Goal: Task Accomplishment & Management: Use online tool/utility

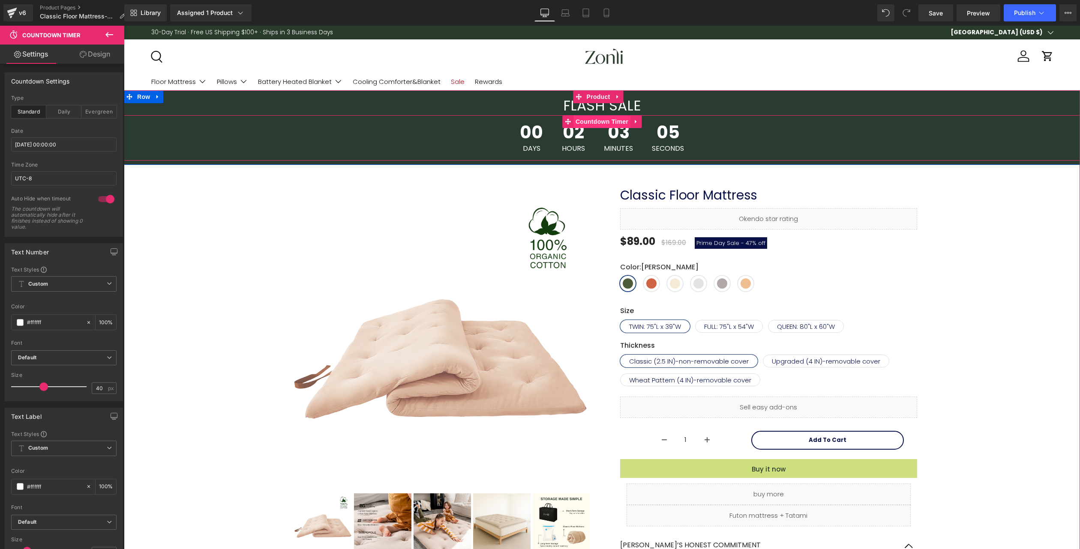
click at [592, 124] on span "Countdown Timer" at bounding box center [601, 121] width 57 height 13
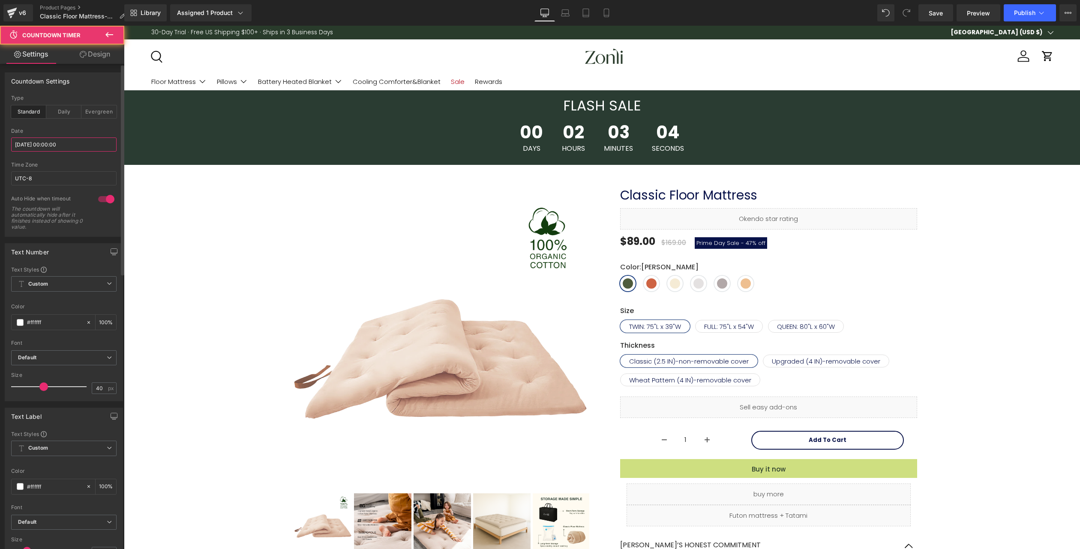
click at [45, 144] on input "[DATE] 00:00:00" at bounding box center [63, 145] width 105 height 14
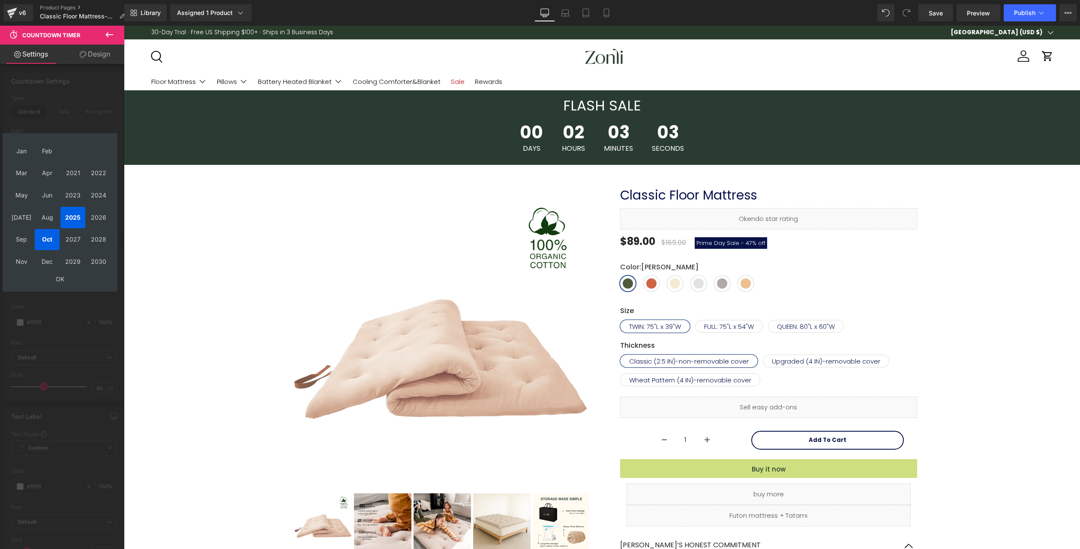
click at [48, 245] on td "Oct" at bounding box center [47, 239] width 25 height 21
click at [62, 278] on td "OK" at bounding box center [60, 279] width 102 height 12
click at [62, 278] on form "[DATE] Sun Mon Tue Wed Thu Fri Sat 28 29 30 1 2 3 4 5 6 7 8 9 10 11 12 13 14 15…" at bounding box center [60, 212] width 106 height 149
type input "13"
type input "56"
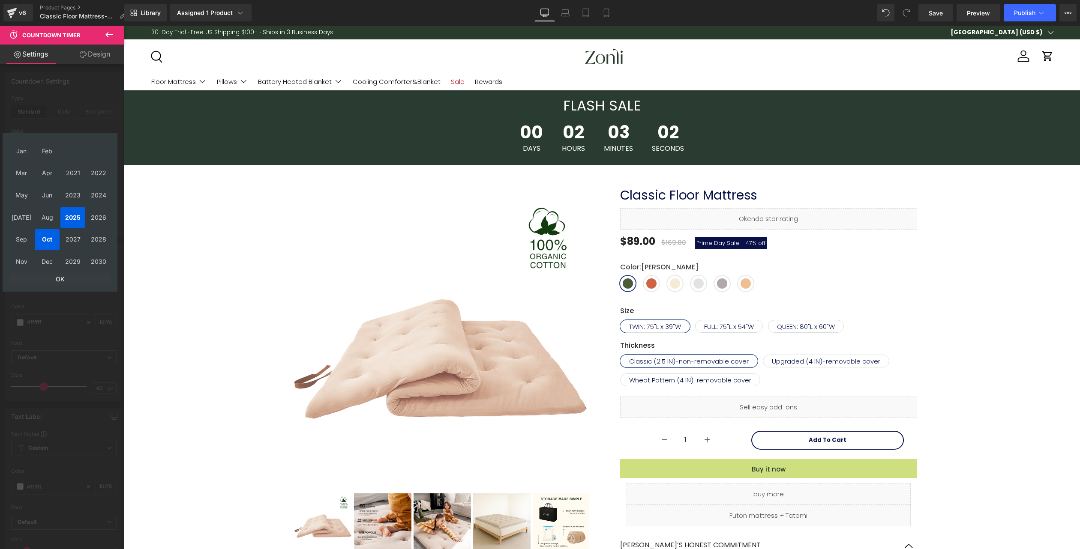
type input "58"
click at [91, 171] on td "3" at bounding box center [90, 171] width 13 height 12
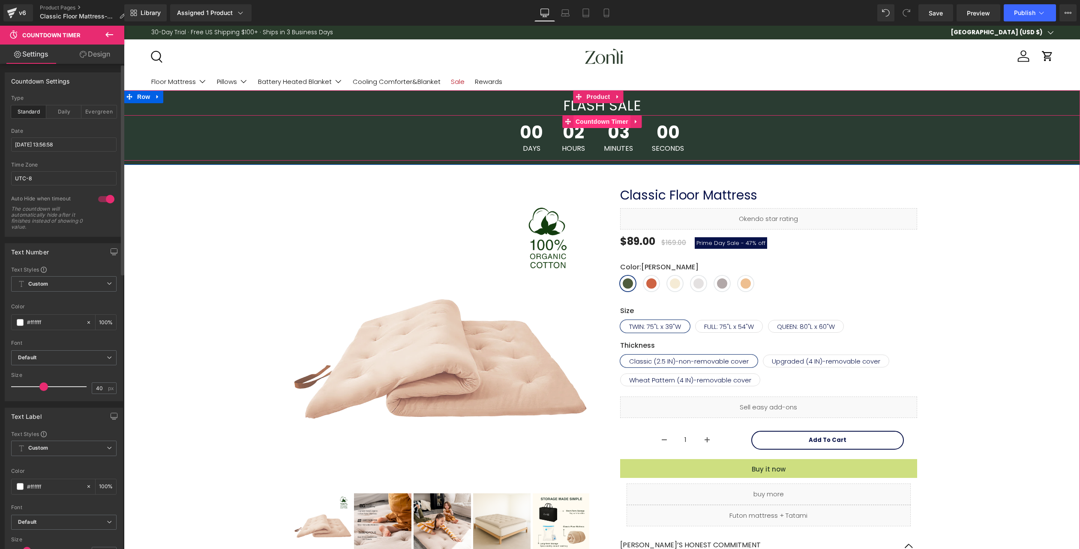
click at [590, 123] on span "Countdown Timer" at bounding box center [601, 121] width 57 height 13
click at [56, 144] on input "[DATE] 13:56:58" at bounding box center [63, 145] width 105 height 14
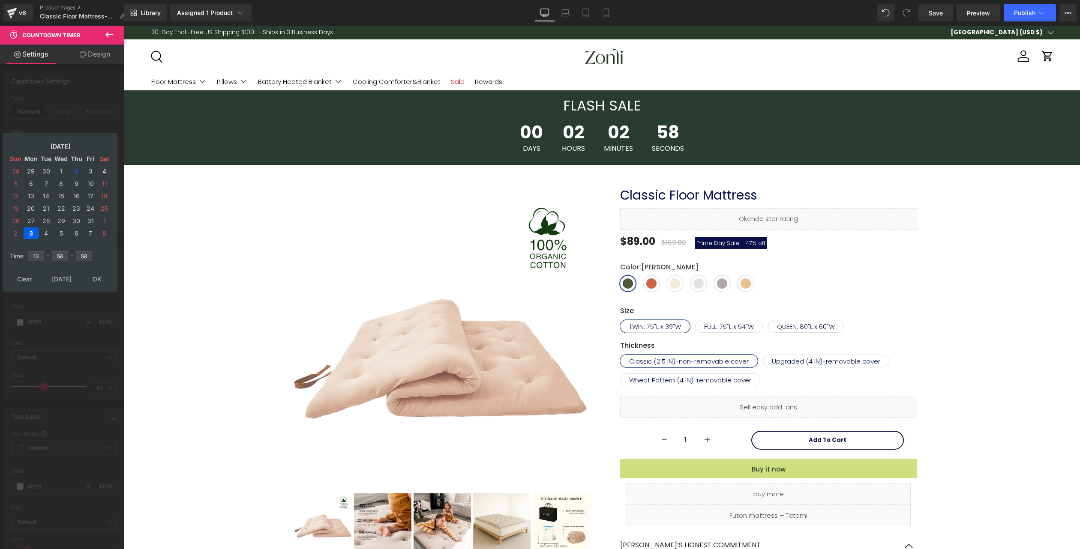
drag, startPoint x: 103, startPoint y: 168, endPoint x: 103, endPoint y: 173, distance: 5.2
click at [103, 168] on td "4" at bounding box center [104, 171] width 13 height 12
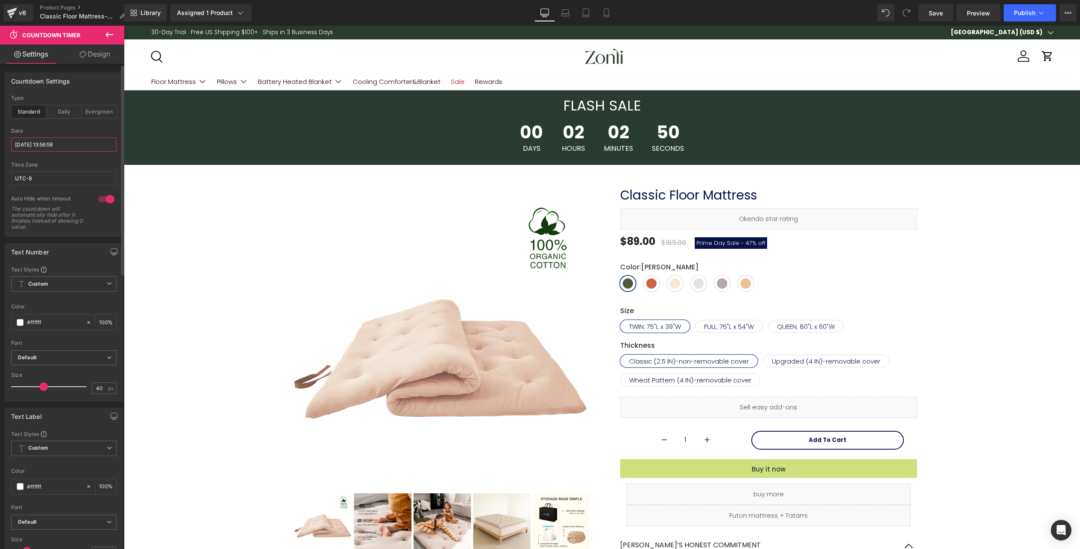
click at [50, 141] on input "[DATE] 13:56:58" at bounding box center [63, 145] width 105 height 14
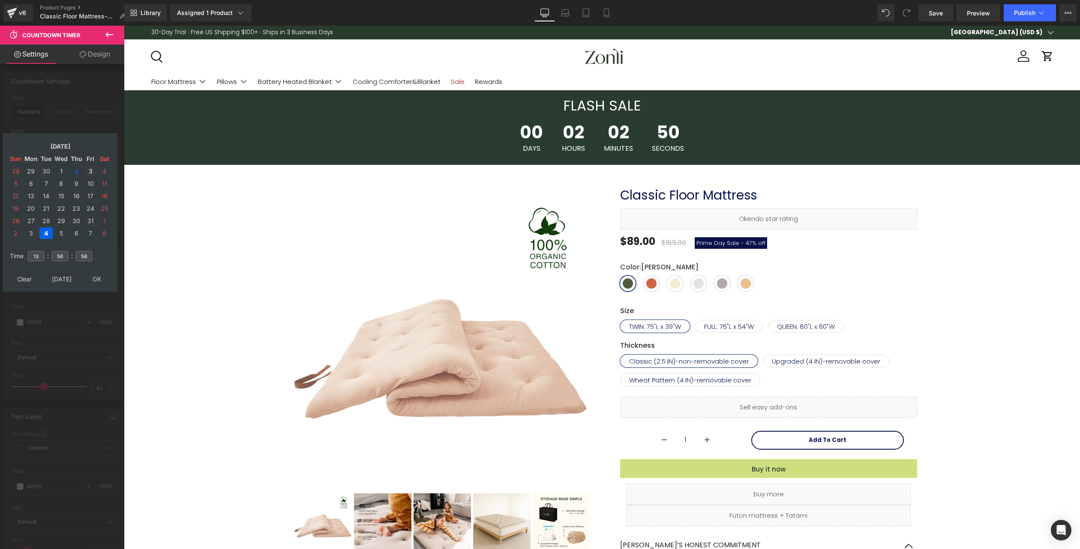
click at [92, 171] on td "3" at bounding box center [90, 171] width 13 height 12
type input "[DATE] 13:56:58"
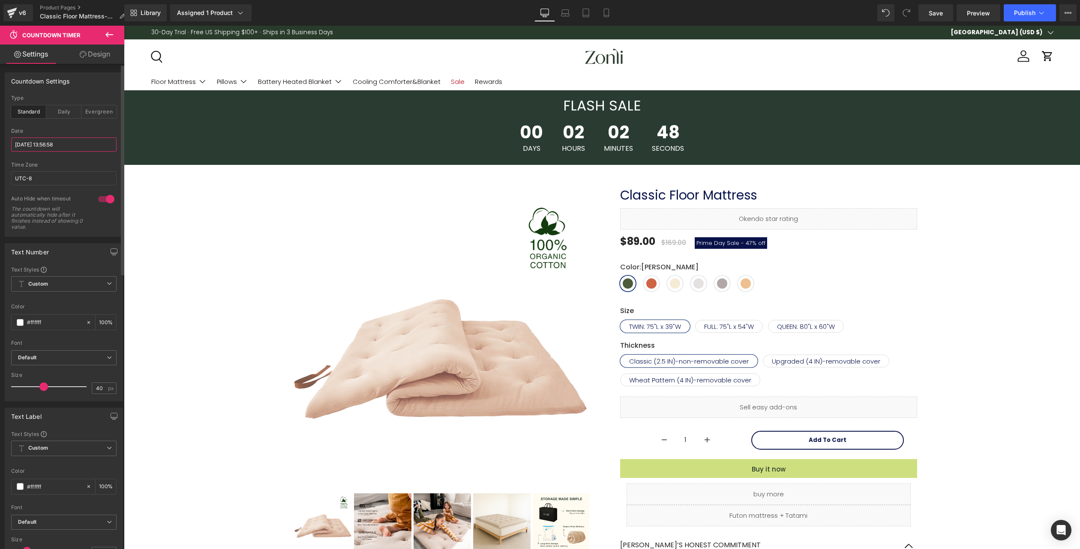
click at [81, 140] on input "[DATE] 13:56:58" at bounding box center [63, 145] width 105 height 14
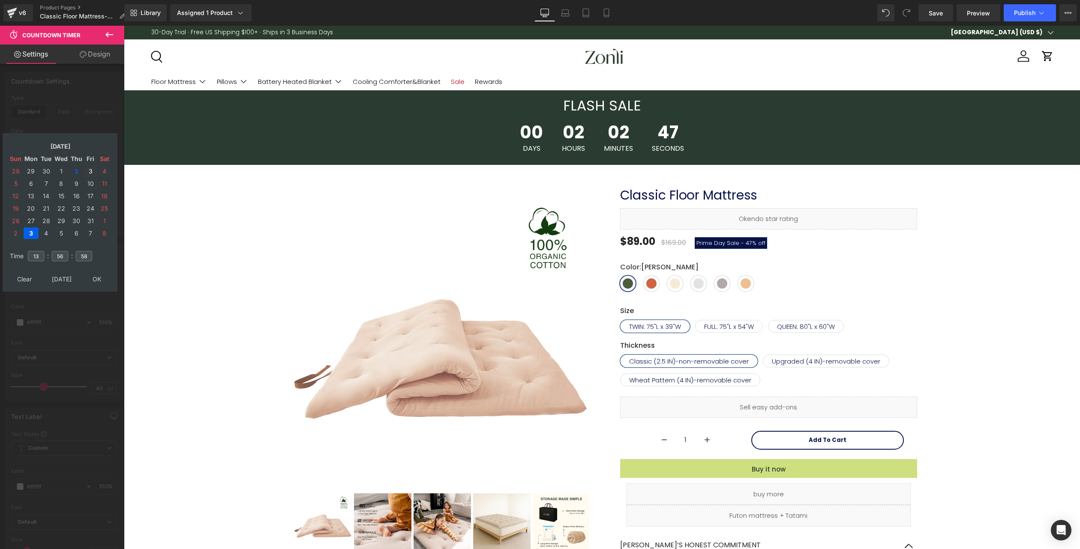
click at [91, 168] on td "3" at bounding box center [90, 171] width 13 height 12
click at [24, 280] on td "Clear" at bounding box center [24, 279] width 31 height 12
click at [88, 167] on td "3" at bounding box center [90, 171] width 13 height 12
click at [57, 255] on input "number" at bounding box center [60, 256] width 16 height 10
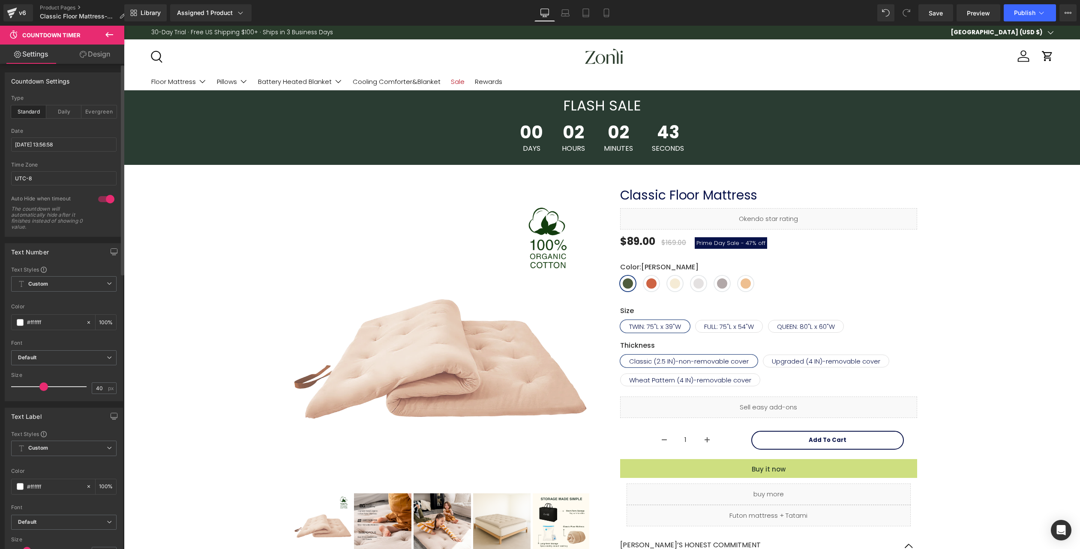
type input "[DATE] 13:57:15"
click at [16, 13] on icon at bounding box center [12, 12] width 10 height 21
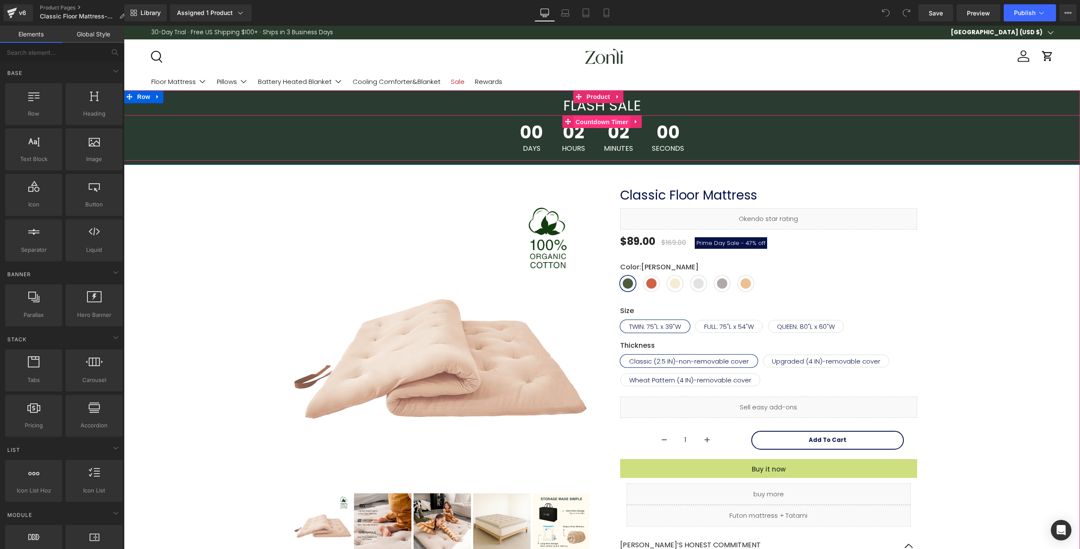
click at [591, 124] on span "Countdown Timer" at bounding box center [601, 122] width 57 height 13
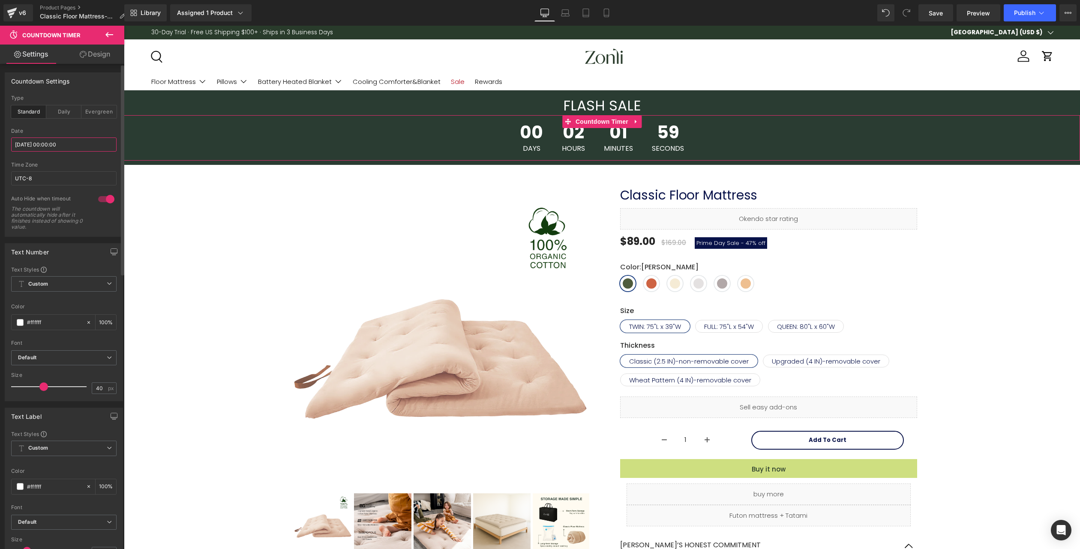
click at [48, 139] on input "2025/10/02 00:00:00" at bounding box center [63, 145] width 105 height 14
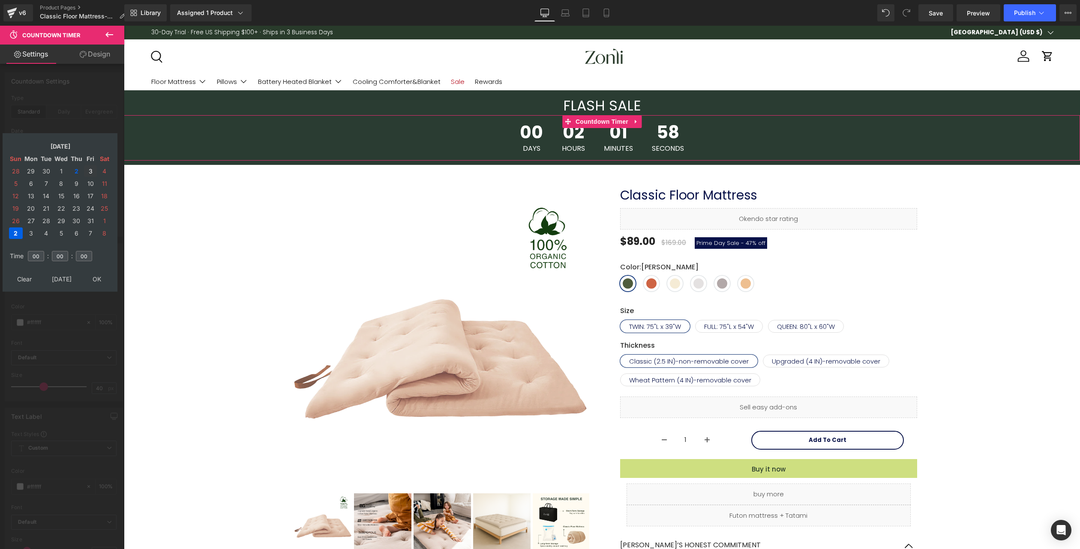
click at [91, 169] on td "3" at bounding box center [90, 171] width 13 height 12
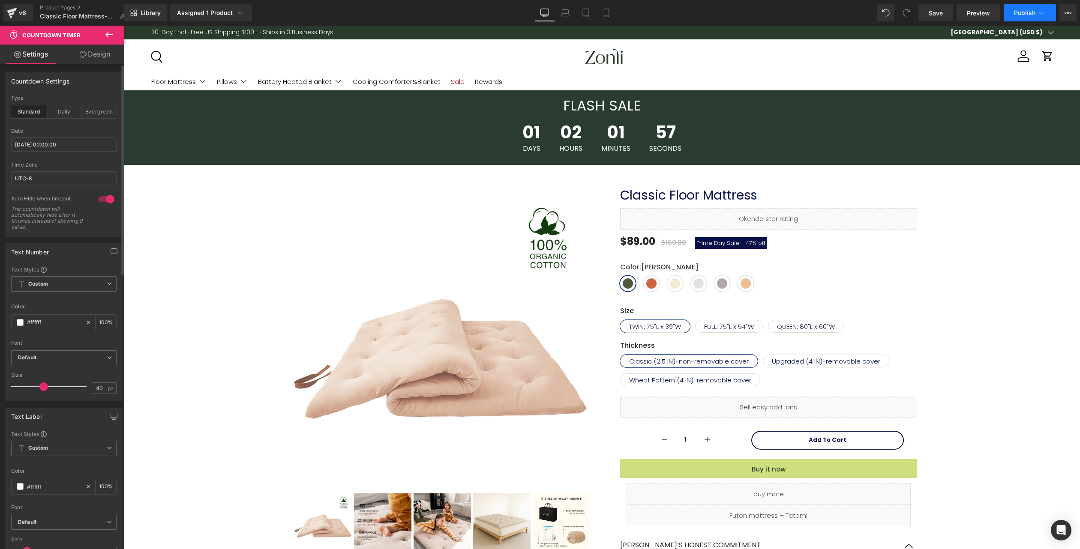
click at [1020, 11] on span "Publish" at bounding box center [1024, 12] width 21 height 7
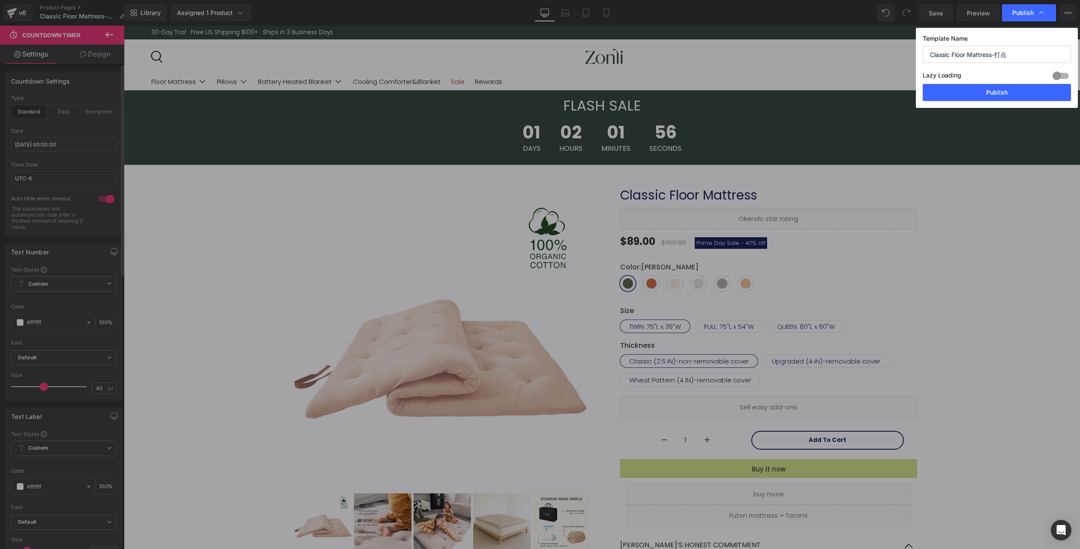
click at [1004, 79] on div "Lazy Loading Build Upgrade plan to unlock" at bounding box center [997, 77] width 148 height 14
click at [1000, 93] on button "Publish" at bounding box center [997, 92] width 148 height 17
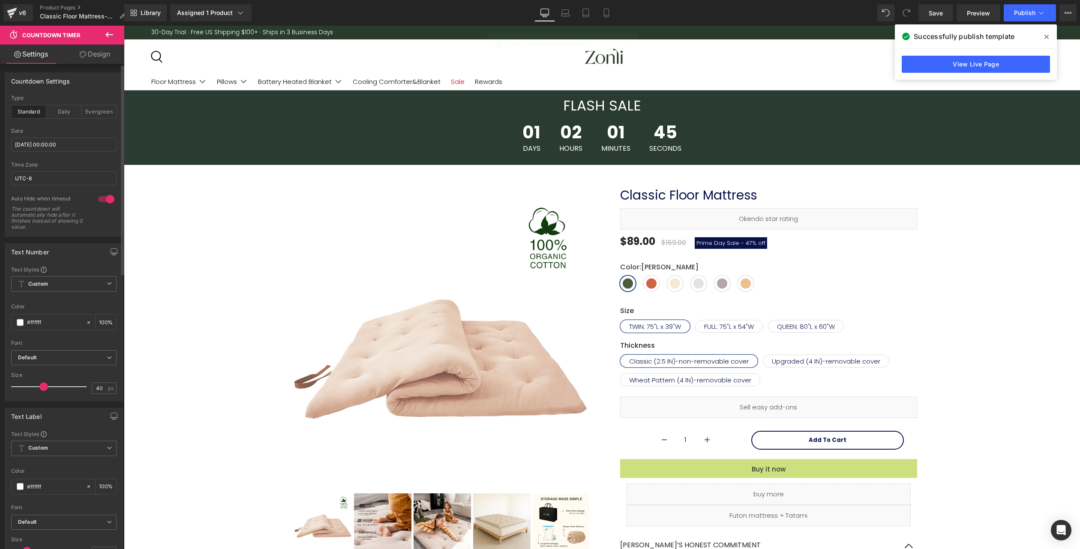
click at [1047, 36] on icon at bounding box center [1046, 36] width 4 height 7
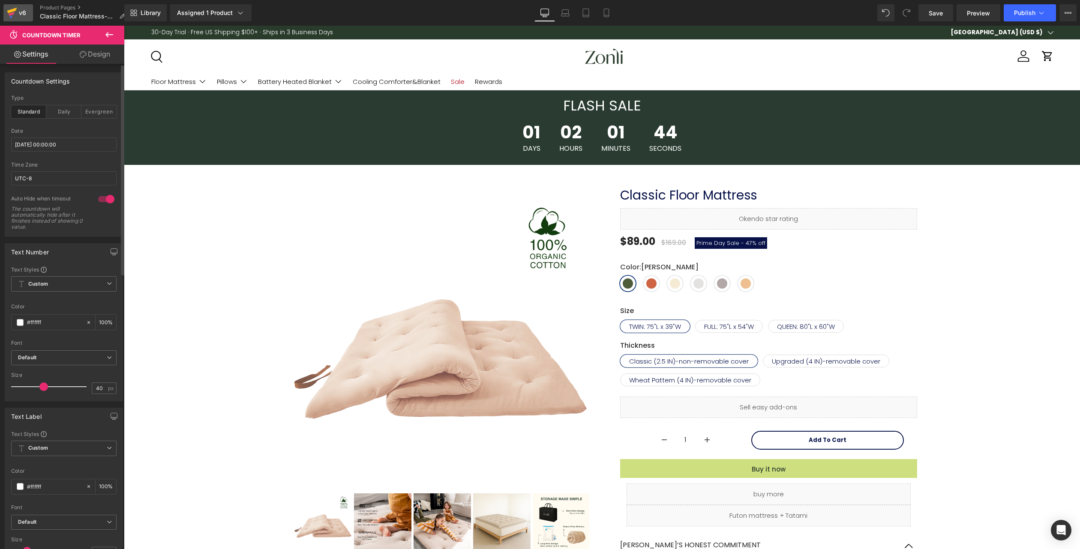
click at [24, 7] on link "v6" at bounding box center [18, 12] width 30 height 17
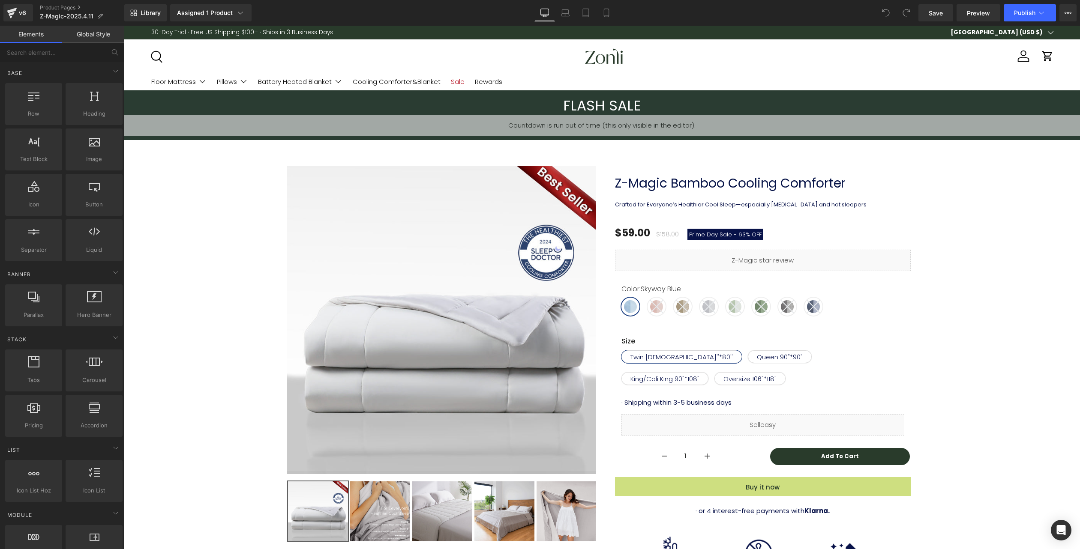
click at [607, 99] on h3 "FLASH SALE" at bounding box center [602, 106] width 956 height 18
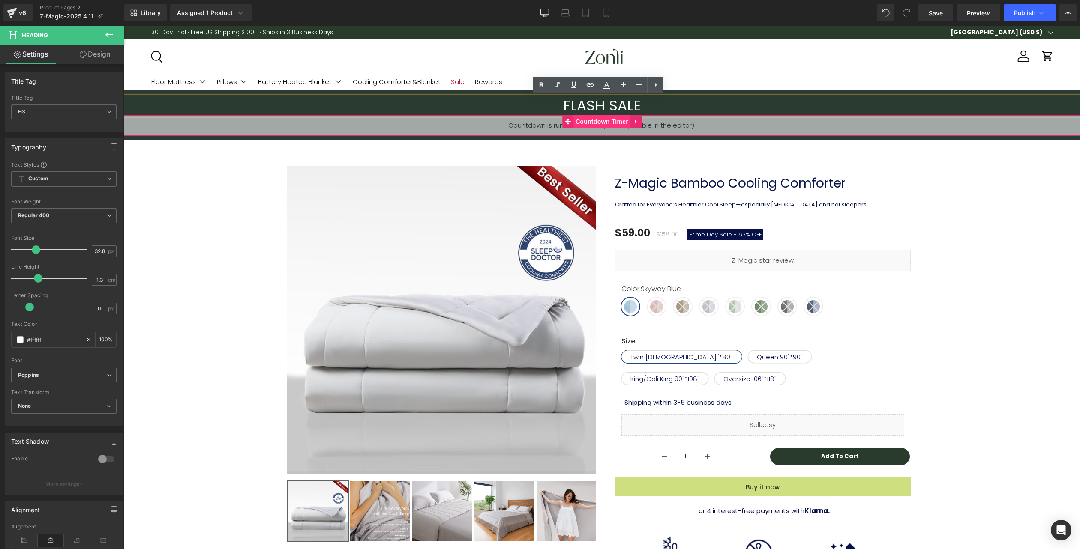
click at [599, 123] on span "Countdown Timer" at bounding box center [601, 121] width 57 height 13
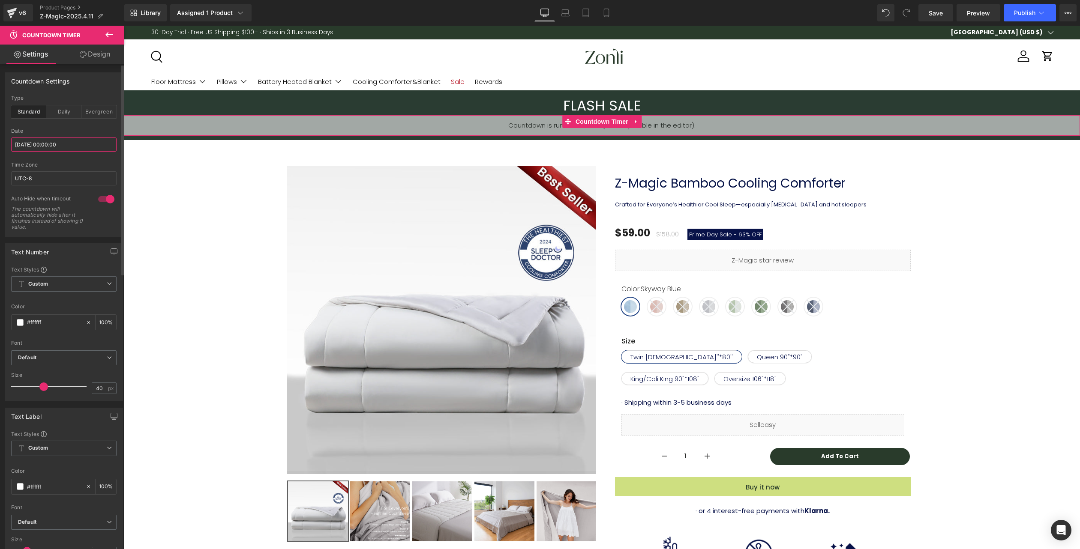
click at [61, 140] on input "2025/10/01 00:00:00" at bounding box center [63, 145] width 105 height 14
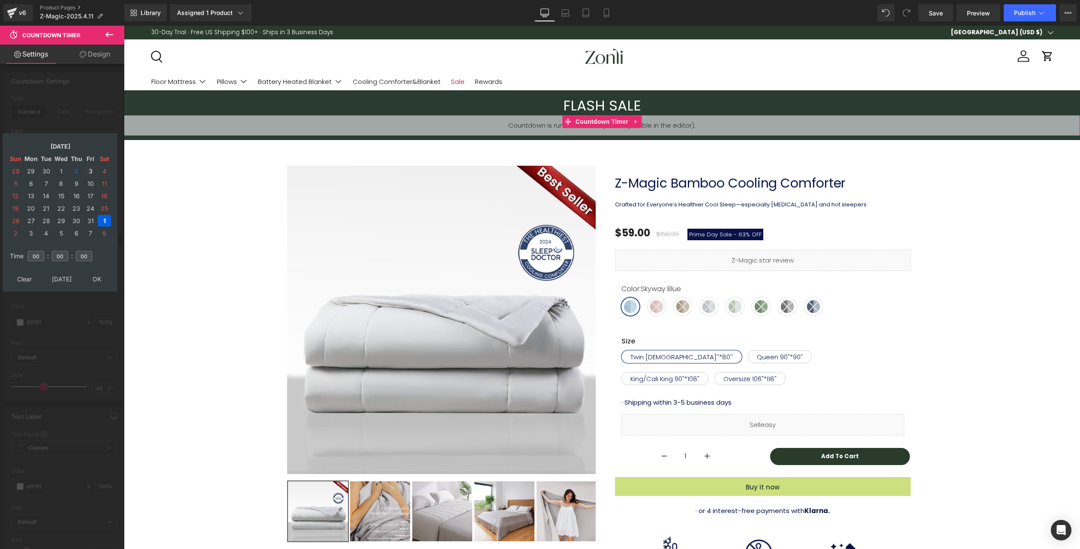
click at [89, 175] on td "3" at bounding box center [90, 171] width 13 height 12
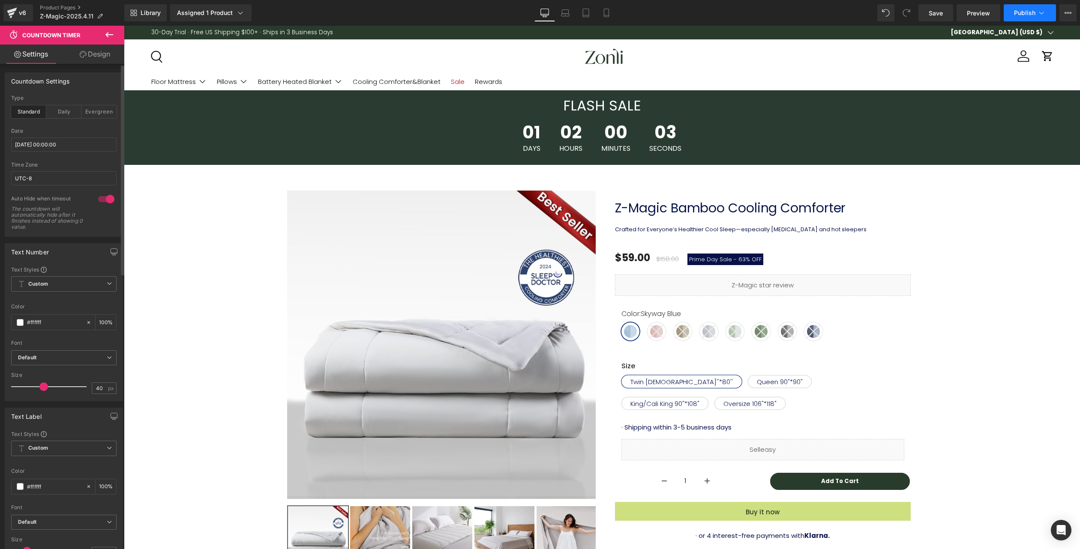
click at [1039, 11] on icon at bounding box center [1041, 13] width 9 height 9
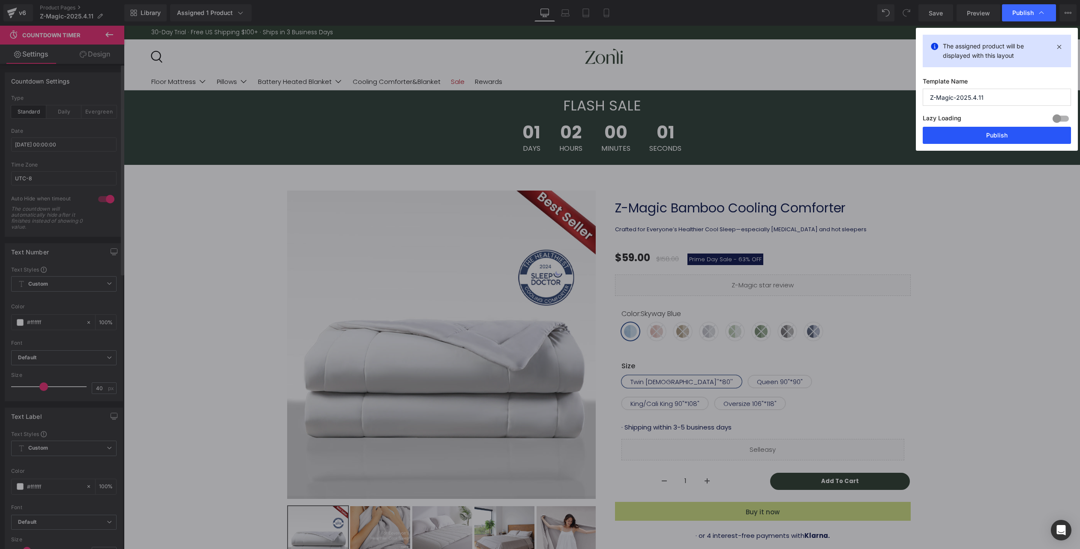
click at [959, 138] on button "Publish" at bounding box center [997, 135] width 148 height 17
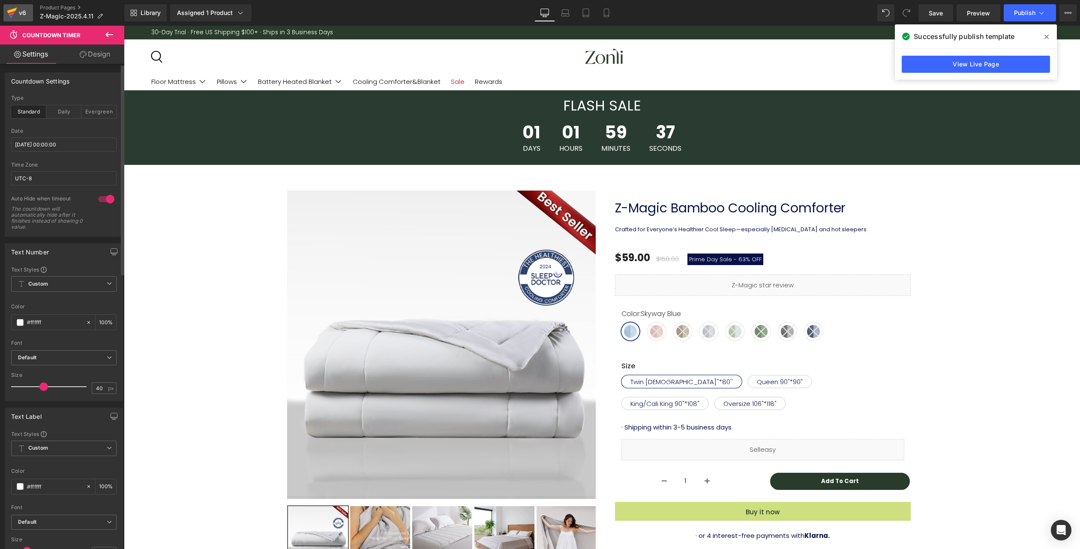
click at [16, 15] on icon at bounding box center [12, 12] width 10 height 21
